Goal: Information Seeking & Learning: Learn about a topic

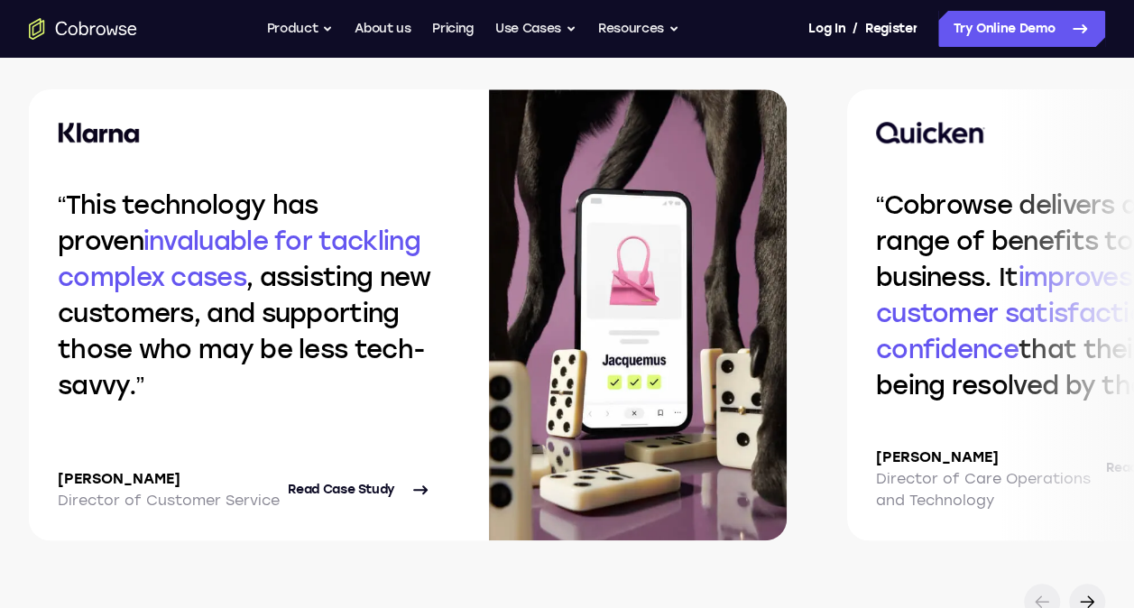
scroll to position [3916, 0]
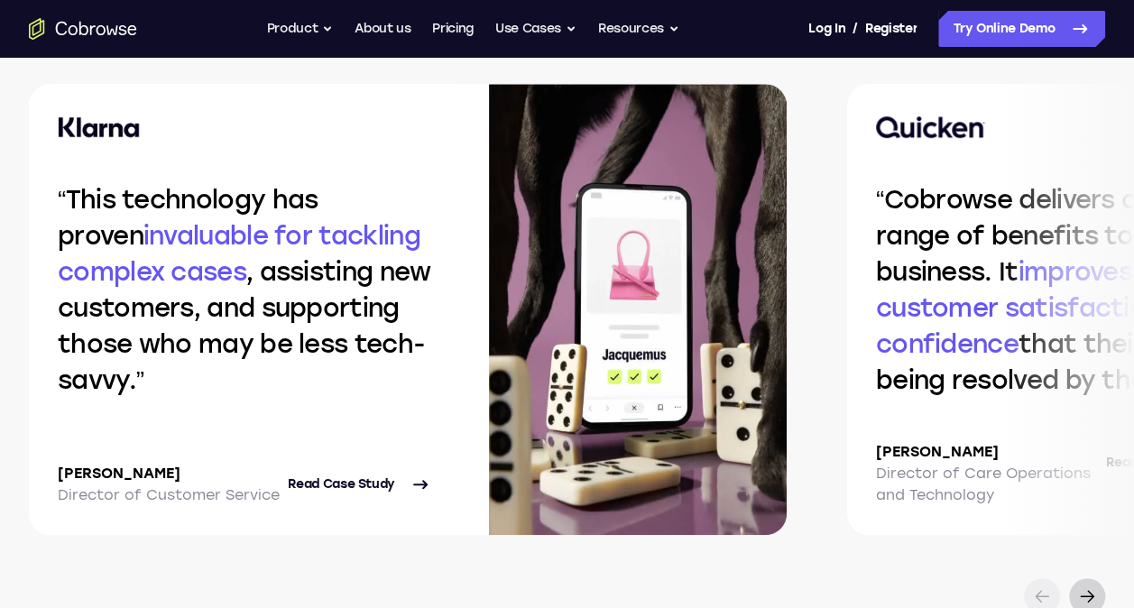
click at [1079, 600] on icon at bounding box center [1087, 597] width 22 height 22
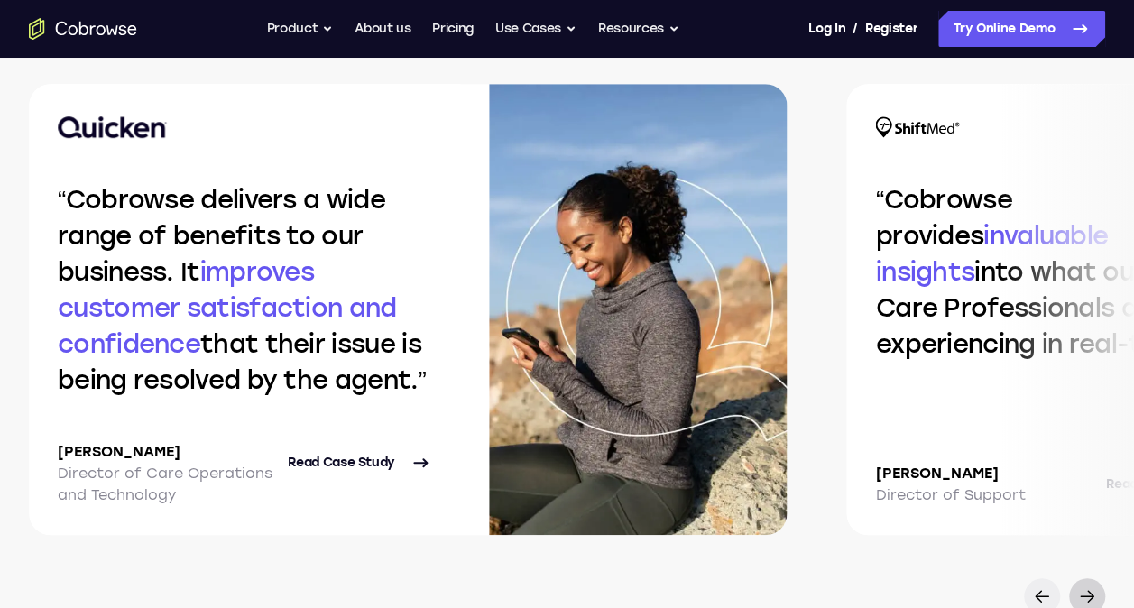
click at [1078, 587] on icon at bounding box center [1087, 597] width 22 height 22
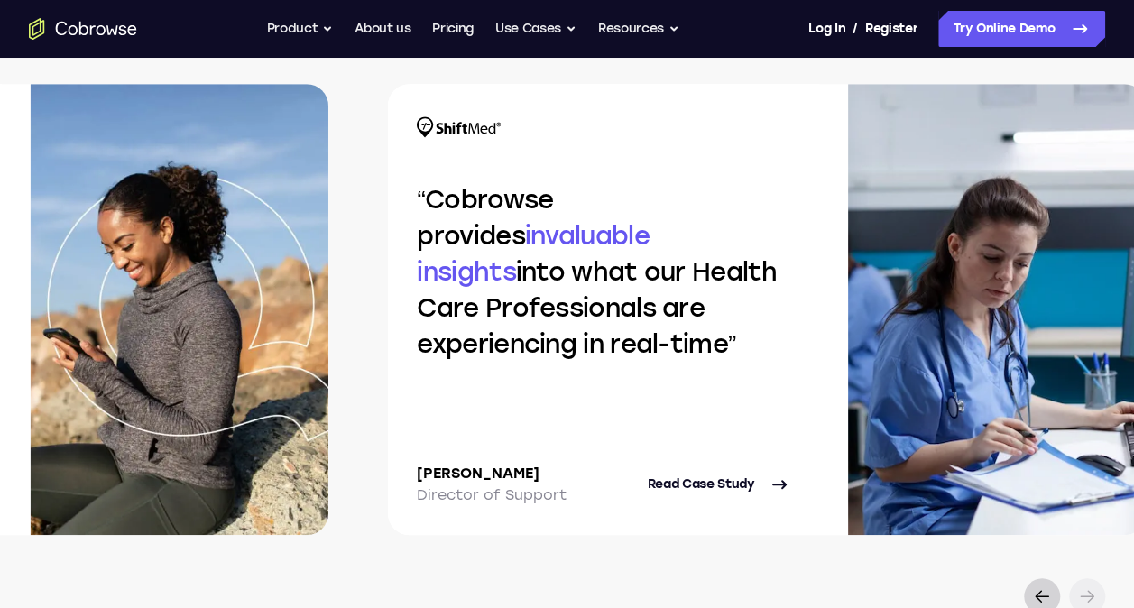
click at [1047, 597] on icon at bounding box center [1042, 597] width 22 height 22
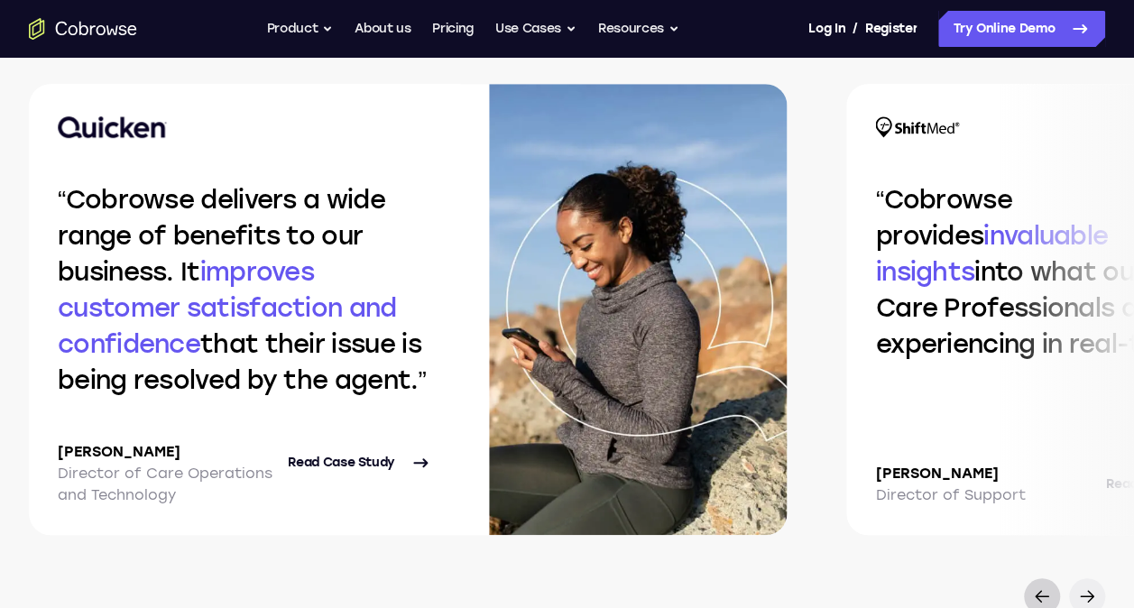
click at [1047, 597] on icon at bounding box center [1042, 597] width 22 height 22
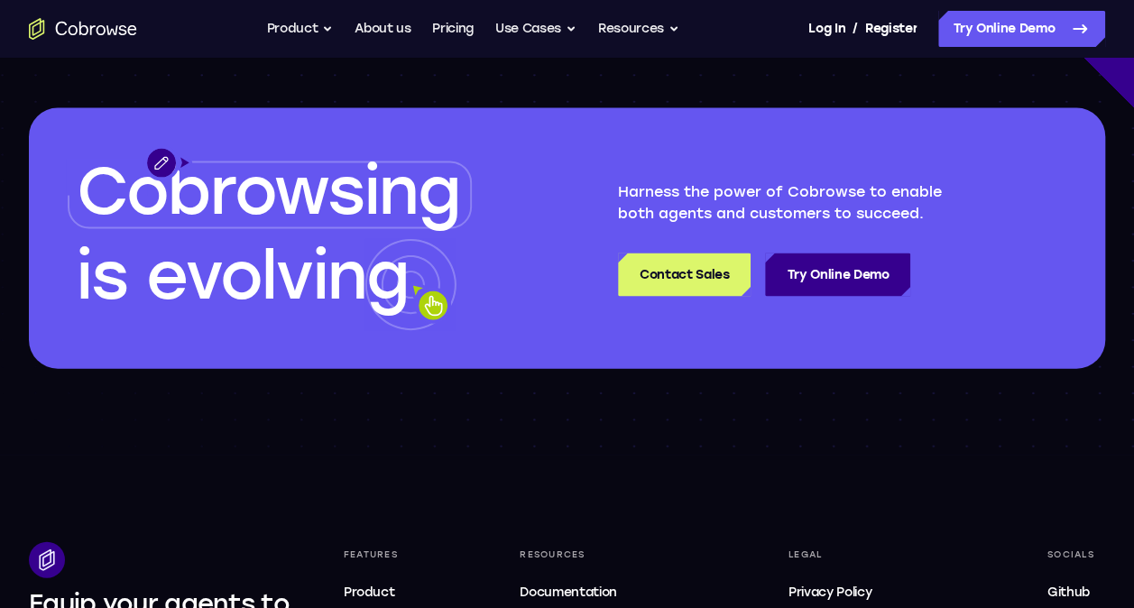
scroll to position [5265, 0]
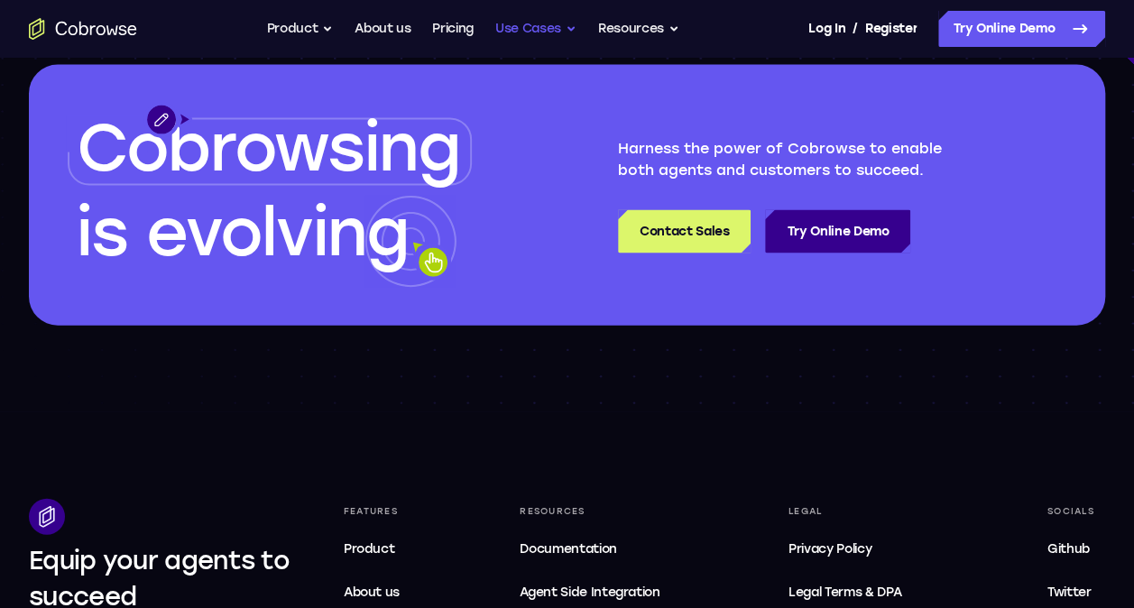
click at [565, 37] on button "Use Cases" at bounding box center [535, 29] width 81 height 36
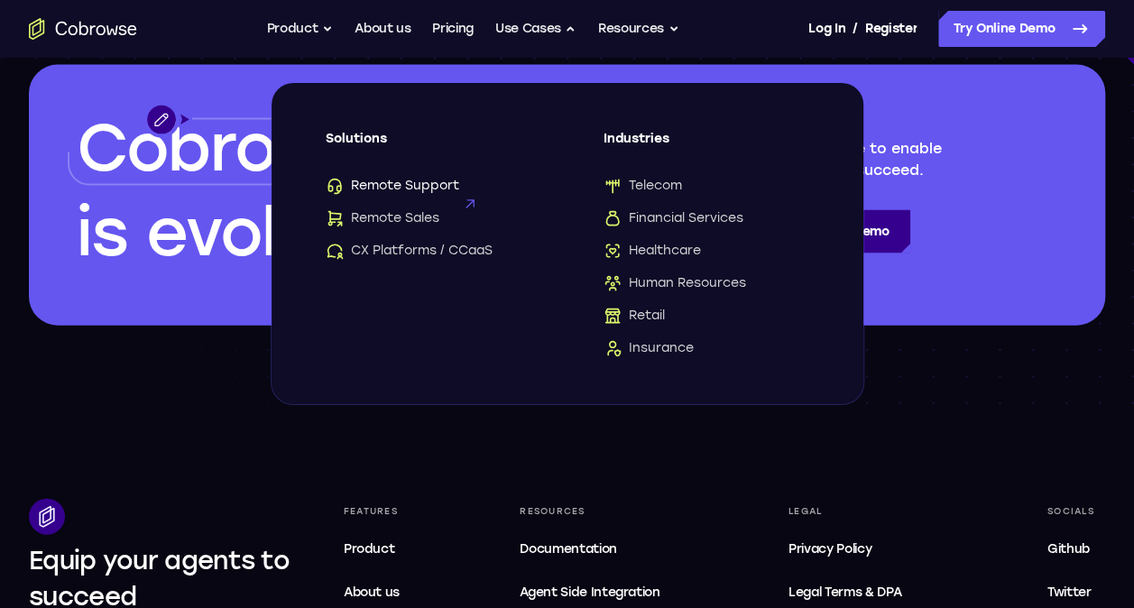
click at [433, 182] on span "Remote Support" at bounding box center [393, 186] width 134 height 18
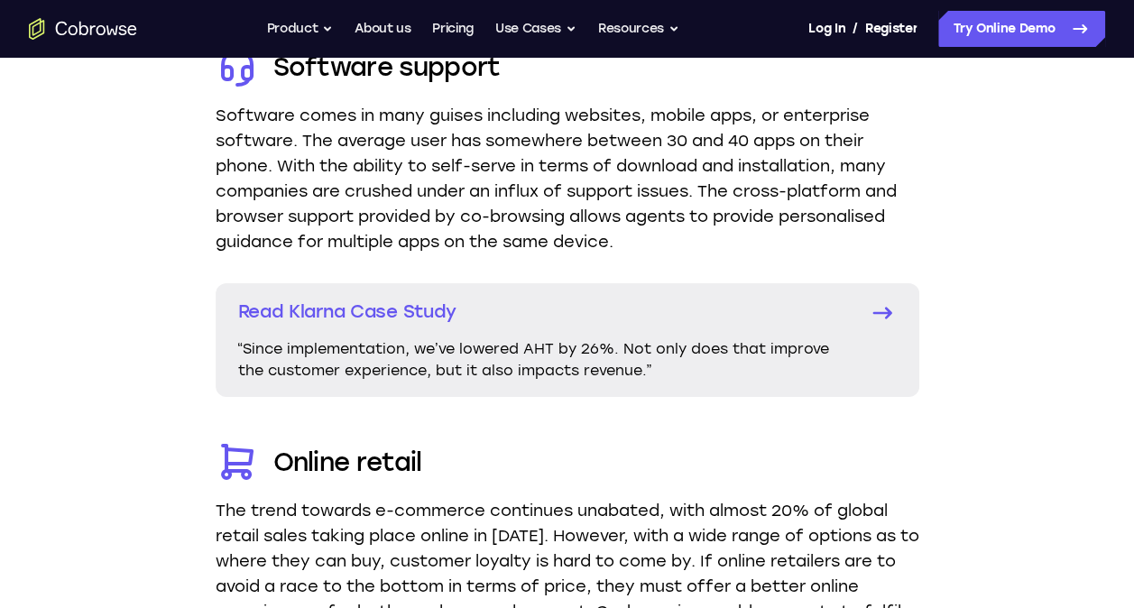
scroll to position [3187, 0]
